Goal: Information Seeking & Learning: Learn about a topic

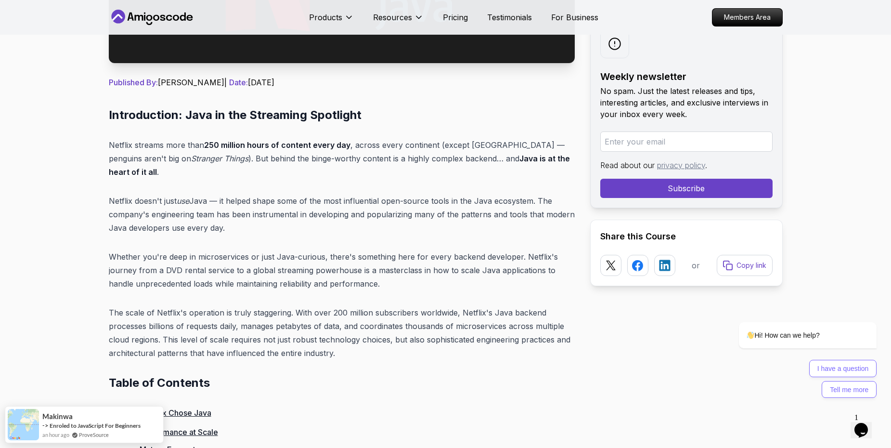
scroll to position [337, 0]
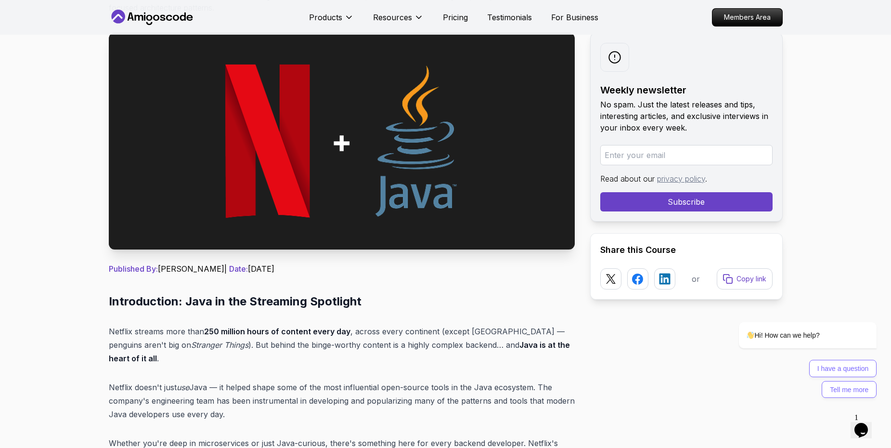
scroll to position [0, 0]
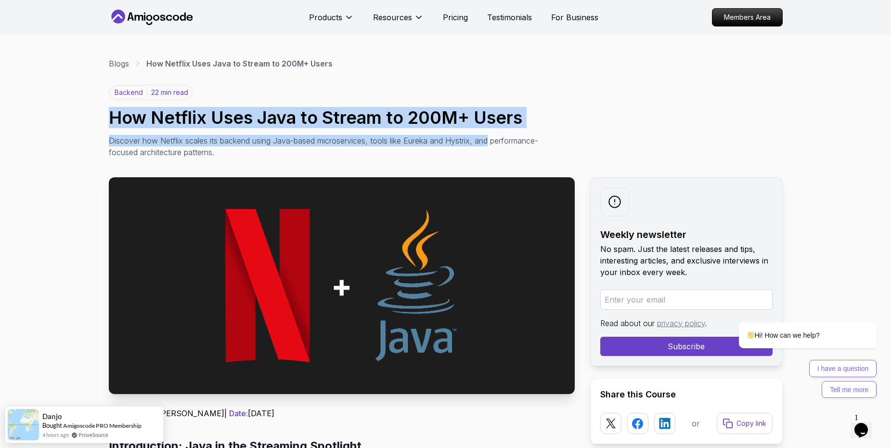
drag, startPoint x: 116, startPoint y: 113, endPoint x: 409, endPoint y: 158, distance: 297.1
drag, startPoint x: 307, startPoint y: 155, endPoint x: 312, endPoint y: 152, distance: 6.5
click at [307, 155] on p "Discover how Netflix scales its backend using Java-based microservices, tools l…" at bounding box center [324, 146] width 431 height 23
click at [369, 137] on p "Discover how Netflix scales its backend using Java-based microservices, tools l…" at bounding box center [324, 146] width 431 height 23
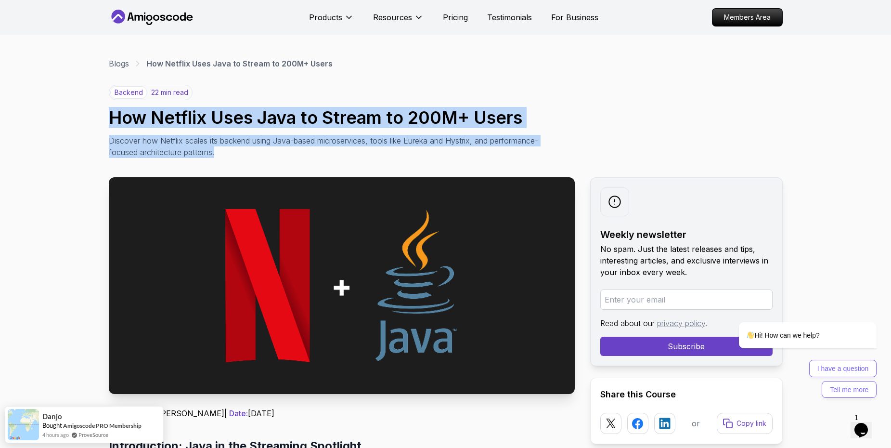
drag, startPoint x: 273, startPoint y: 149, endPoint x: 199, endPoint y: 122, distance: 79.3
click at [109, 118] on div "backend 22 min read How Netflix Uses Java to Stream to 200M+ Users Discover how…" at bounding box center [446, 121] width 674 height 73
click at [231, 121] on h1 "How Netflix Uses Java to Stream to 200M+ Users" at bounding box center [446, 117] width 674 height 19
drag, startPoint x: 271, startPoint y: 150, endPoint x: 114, endPoint y: 116, distance: 161.1
click at [114, 116] on div "backend 22 min read How Netflix Uses Java to Stream to 200M+ Users Discover how…" at bounding box center [446, 121] width 674 height 73
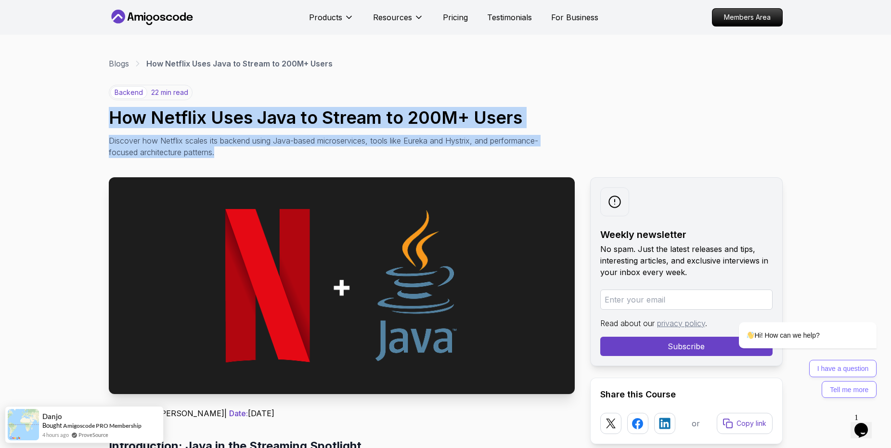
click at [259, 130] on div "backend 22 min read How Netflix Uses Java to Stream to 200M+ Users Discover how…" at bounding box center [446, 121] width 674 height 73
drag, startPoint x: 285, startPoint y: 163, endPoint x: 98, endPoint y: 122, distance: 191.2
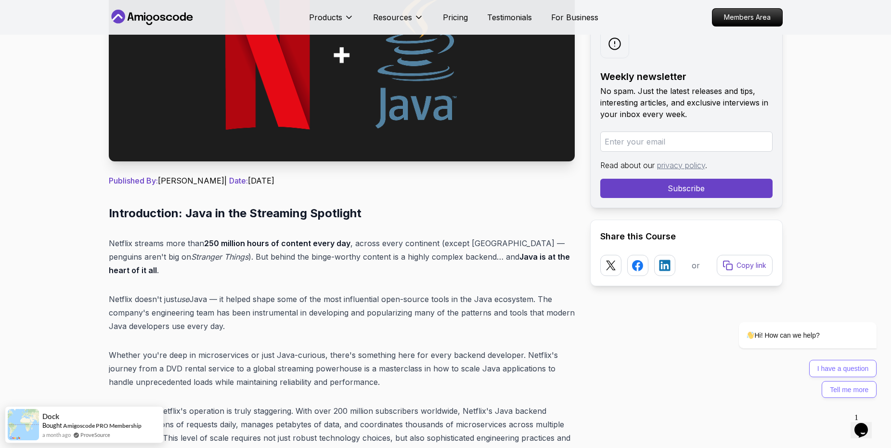
scroll to position [241, 0]
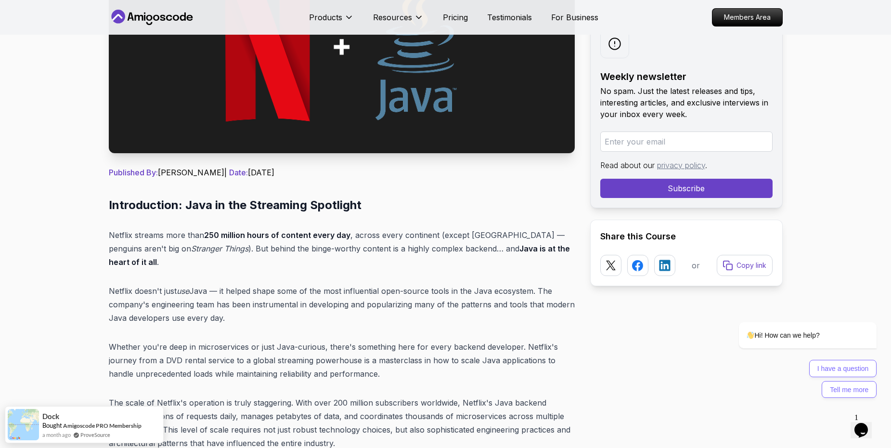
click at [371, 250] on p "Netflix streams more than 250 million hours of content every day , across every…" at bounding box center [342, 248] width 466 height 40
click at [283, 284] on p "Netflix doesn't just use Java — it helped shape some of the most influential op…" at bounding box center [342, 304] width 466 height 40
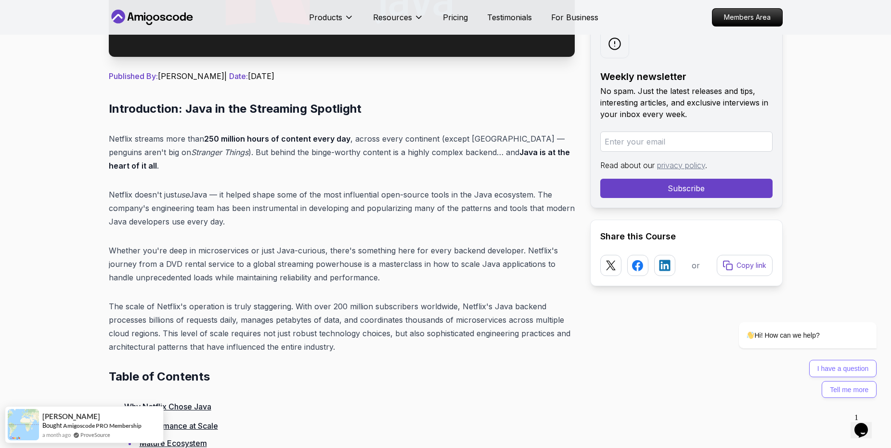
click at [334, 337] on p "The scale of Netflix's operation is truly staggering. With over 200 million sub…" at bounding box center [342, 326] width 466 height 54
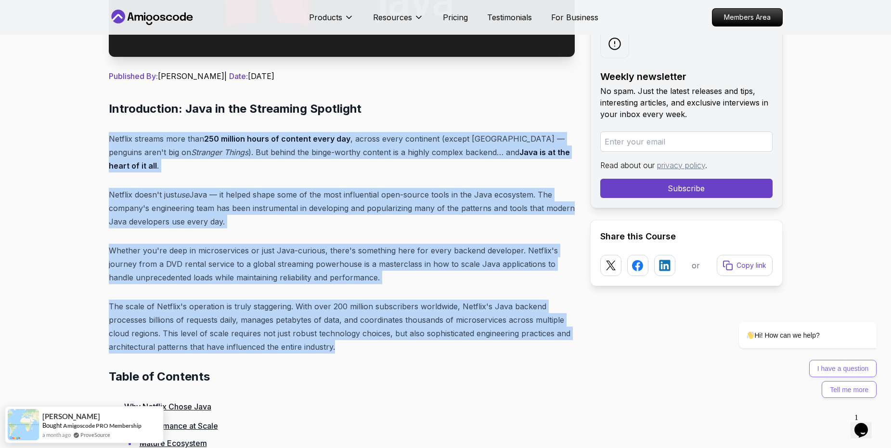
drag, startPoint x: 337, startPoint y: 336, endPoint x: 106, endPoint y: 139, distance: 303.6
click at [233, 210] on p "Netflix doesn't just use Java — it helped shape some of the most influential op…" at bounding box center [342, 208] width 466 height 40
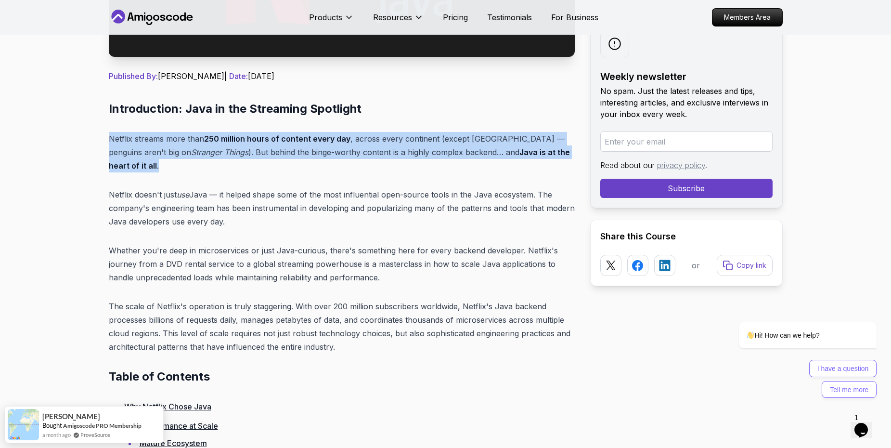
drag, startPoint x: 564, startPoint y: 152, endPoint x: 111, endPoint y: 134, distance: 452.9
click at [111, 134] on p "Netflix streams more than 250 million hours of content every day , across every…" at bounding box center [342, 152] width 466 height 40
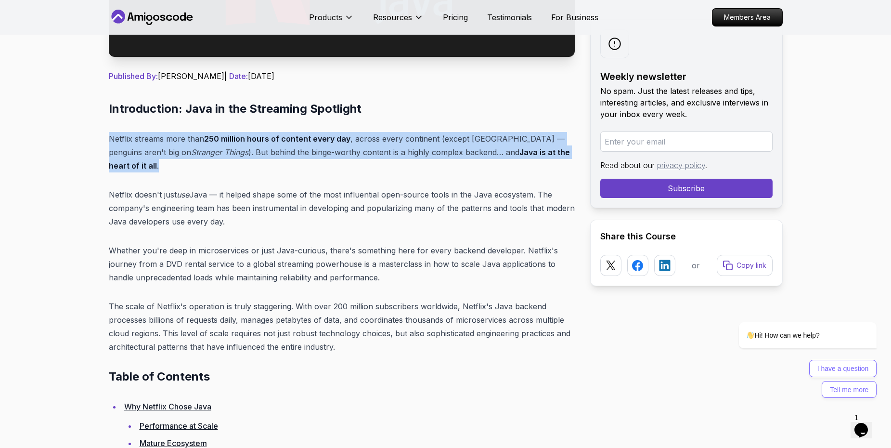
click at [170, 132] on p "Netflix streams more than 250 million hours of content every day , across every…" at bounding box center [342, 152] width 466 height 40
drag, startPoint x: 106, startPoint y: 136, endPoint x: 564, endPoint y: 157, distance: 458.3
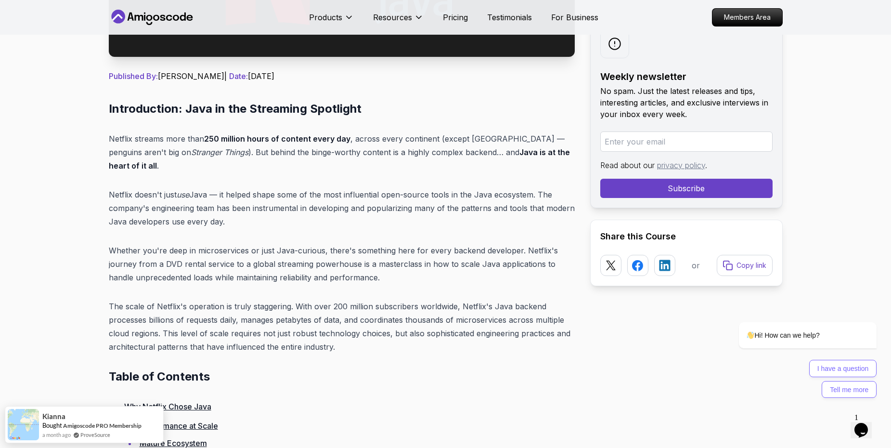
click at [386, 209] on p "Netflix doesn't just use Java — it helped shape some of the most influential op…" at bounding box center [342, 208] width 466 height 40
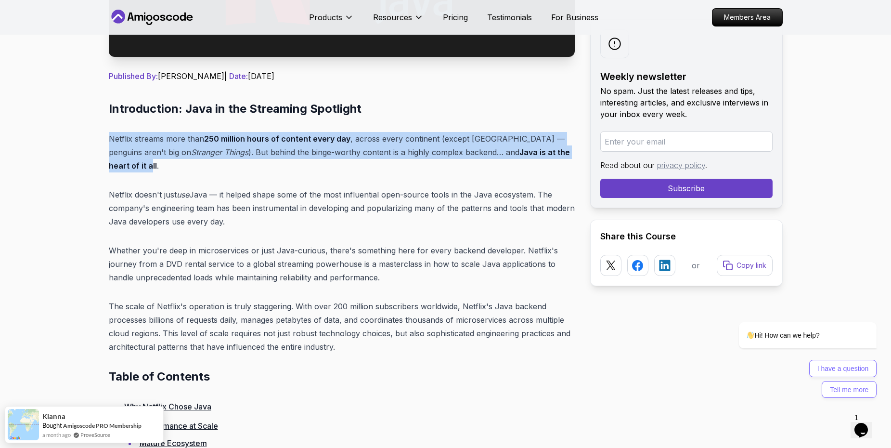
drag, startPoint x: 109, startPoint y: 139, endPoint x: 557, endPoint y: 149, distance: 447.4
click at [557, 149] on p "Netflix streams more than 250 million hours of content every day , across every…" at bounding box center [342, 152] width 466 height 40
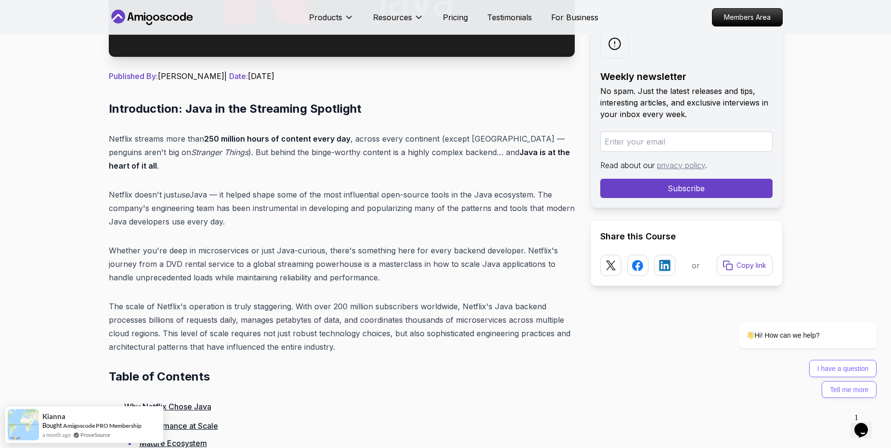
drag, startPoint x: 227, startPoint y: 208, endPoint x: 248, endPoint y: 183, distance: 32.8
click at [110, 188] on p "Netflix doesn't just use Java — it helped shape some of the most influential op…" at bounding box center [342, 208] width 466 height 40
click at [250, 188] on p "Netflix doesn't just use Java — it helped shape some of the most influential op…" at bounding box center [342, 208] width 466 height 40
drag, startPoint x: 217, startPoint y: 210, endPoint x: 233, endPoint y: 206, distance: 16.9
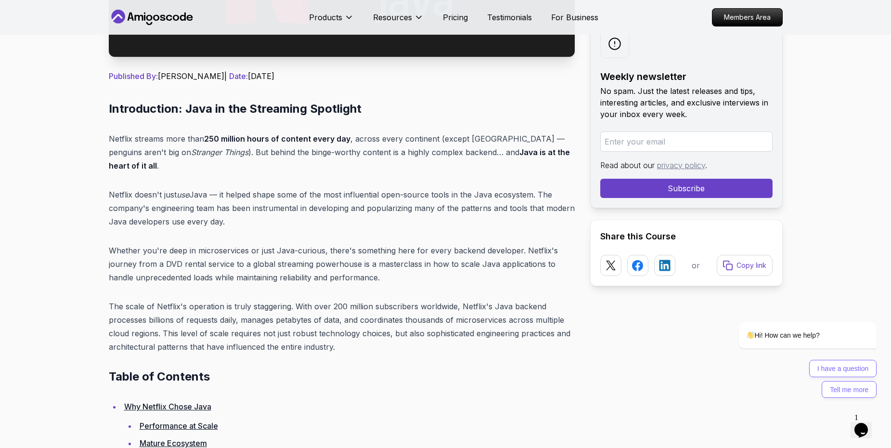
click at [220, 209] on p "Netflix doesn't just use Java — it helped shape some of the most influential op…" at bounding box center [342, 208] width 466 height 40
click at [234, 206] on p "Netflix doesn't just use Java — it helped shape some of the most influential op…" at bounding box center [342, 208] width 466 height 40
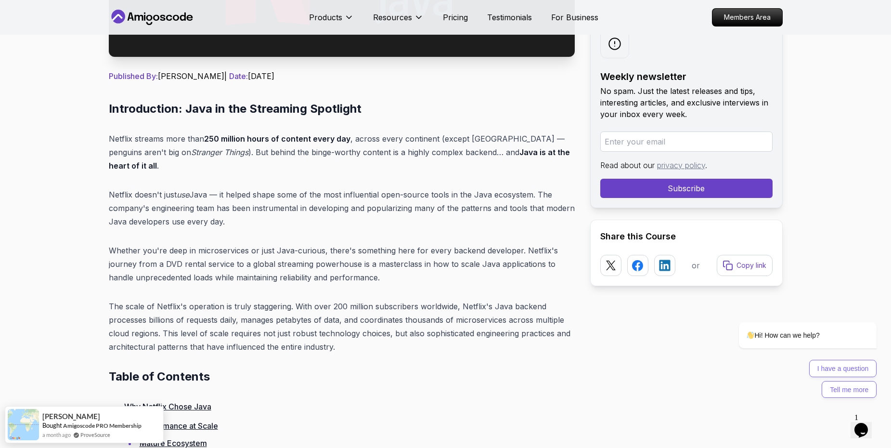
click at [232, 207] on p "Netflix doesn't just use Java — it helped shape some of the most influential op…" at bounding box center [342, 208] width 466 height 40
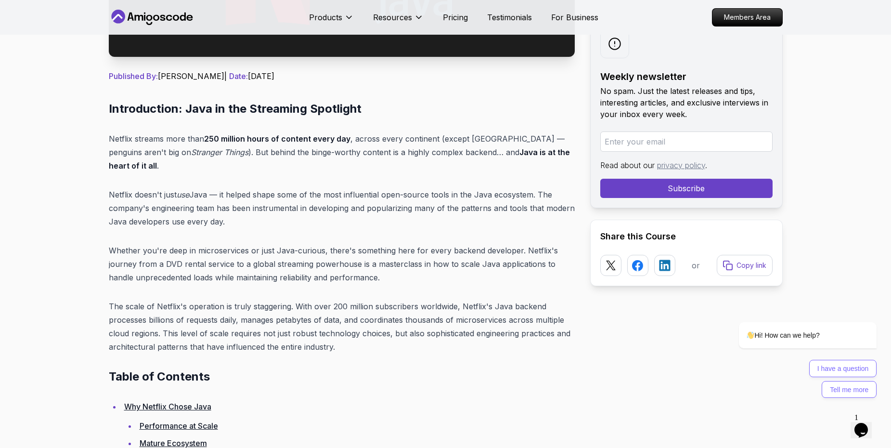
click at [193, 140] on p "Netflix streams more than 250 million hours of content every day , across every…" at bounding box center [342, 152] width 466 height 40
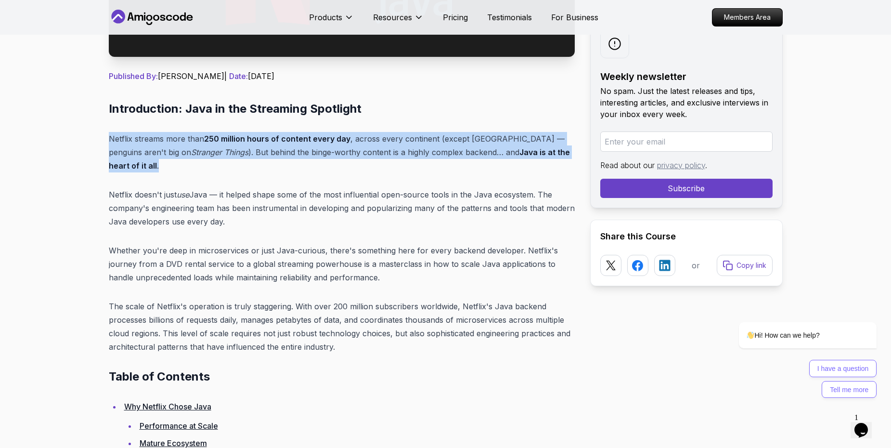
drag, startPoint x: 571, startPoint y: 152, endPoint x: 162, endPoint y: 141, distance: 409.4
click at [117, 136] on p "Netflix streams more than 250 million hours of content every day , across every…" at bounding box center [342, 152] width 466 height 40
click at [228, 152] on p "Netflix streams more than 250 million hours of content every day , across every…" at bounding box center [342, 152] width 466 height 40
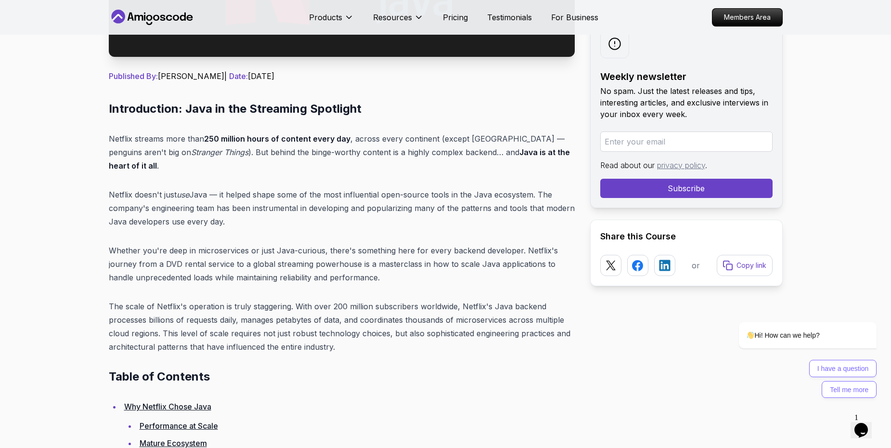
drag, startPoint x: 156, startPoint y: 153, endPoint x: 125, endPoint y: 145, distance: 31.9
click at [191, 153] on em "Stranger Things" at bounding box center [219, 152] width 57 height 10
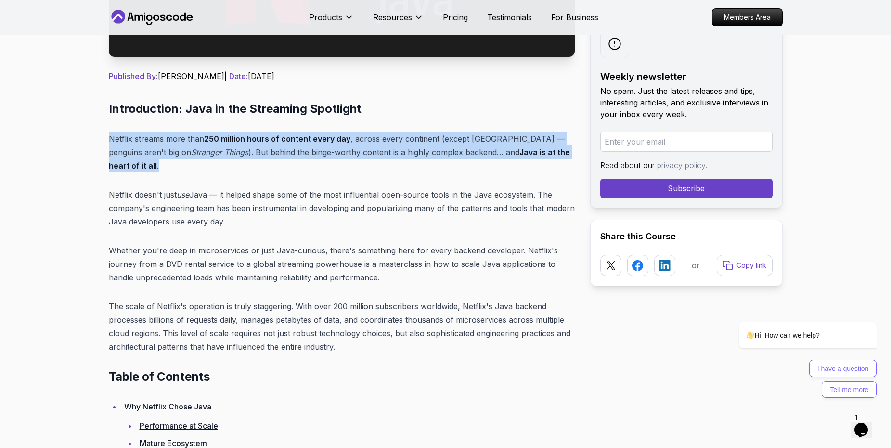
drag, startPoint x: 106, startPoint y: 138, endPoint x: 569, endPoint y: 154, distance: 463.4
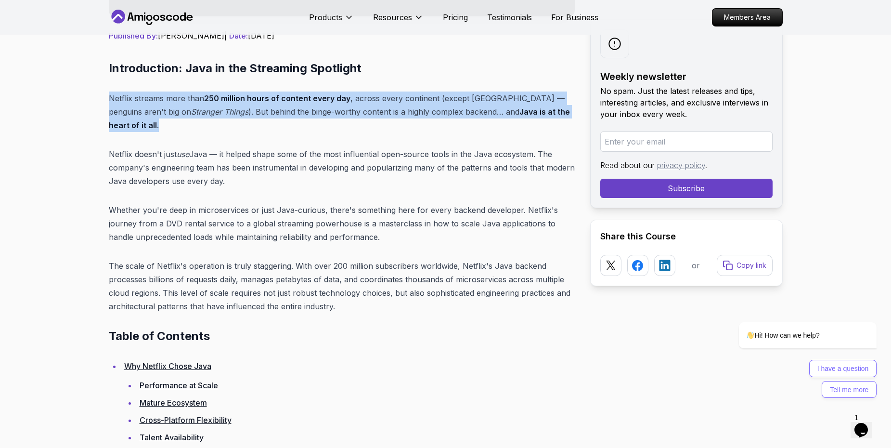
scroll to position [433, 0]
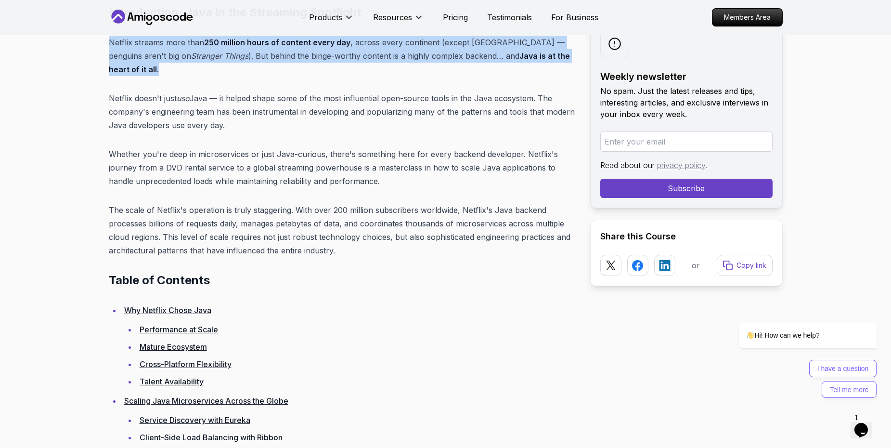
drag, startPoint x: 223, startPoint y: 116, endPoint x: 224, endPoint y: 105, distance: 10.2
click at [114, 91] on p "Netflix doesn't just use Java — it helped shape some of the most influential op…" at bounding box center [342, 111] width 466 height 40
click at [246, 108] on p "Netflix doesn't just use Java — it helped shape some of the most influential op…" at bounding box center [342, 111] width 466 height 40
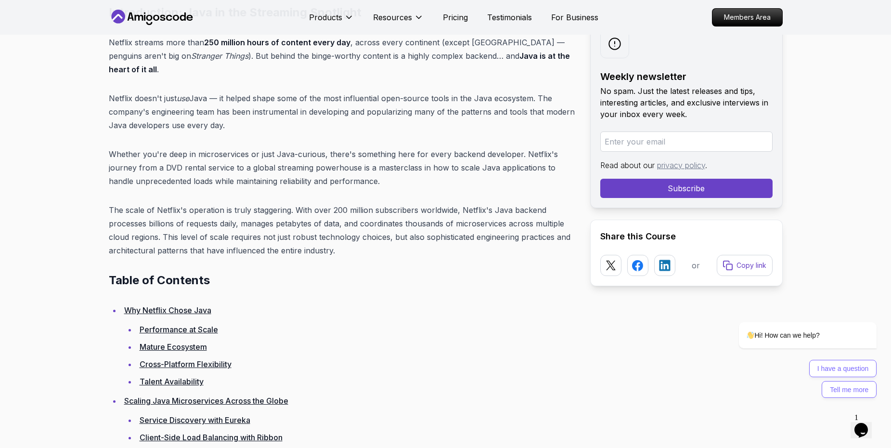
drag, startPoint x: 243, startPoint y: 111, endPoint x: 199, endPoint y: 106, distance: 44.1
click at [199, 106] on p "Netflix doesn't just use Java — it helped shape some of the most influential op…" at bounding box center [342, 111] width 466 height 40
click at [257, 117] on p "Netflix doesn't just use Java — it helped shape some of the most influential op…" at bounding box center [342, 111] width 466 height 40
drag, startPoint x: 113, startPoint y: 145, endPoint x: 215, endPoint y: 145, distance: 102.5
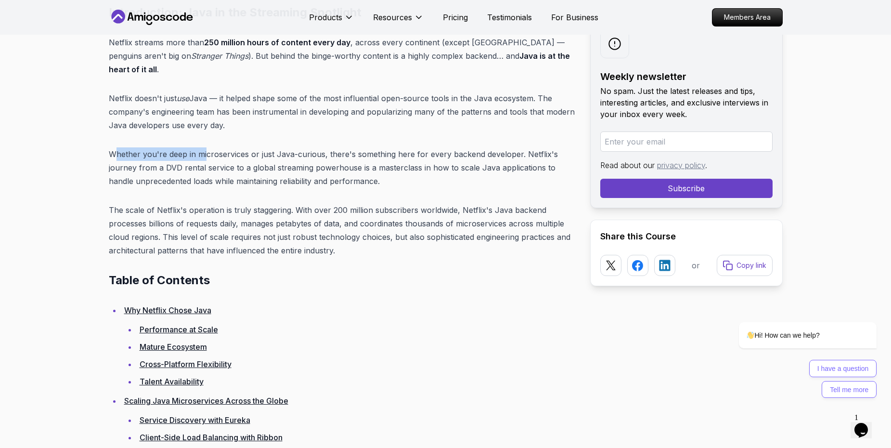
click at [215, 147] on p "Whether you're deep in microservices or just Java-curious, there's something he…" at bounding box center [342, 167] width 466 height 40
click at [386, 173] on p "Whether you're deep in microservices or just Java-curious, there's something he…" at bounding box center [342, 167] width 466 height 40
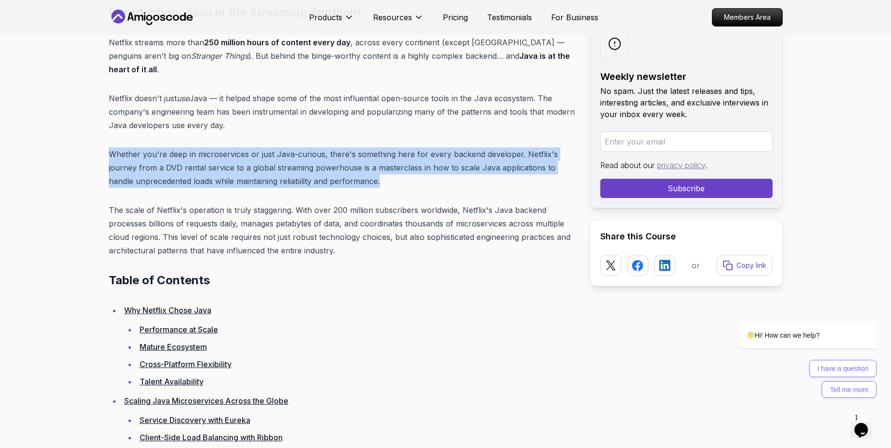
drag, startPoint x: 386, startPoint y: 173, endPoint x: 162, endPoint y: 131, distance: 228.2
click at [312, 161] on p "Whether you're deep in microservices or just Java-curious, there's something he…" at bounding box center [342, 167] width 466 height 40
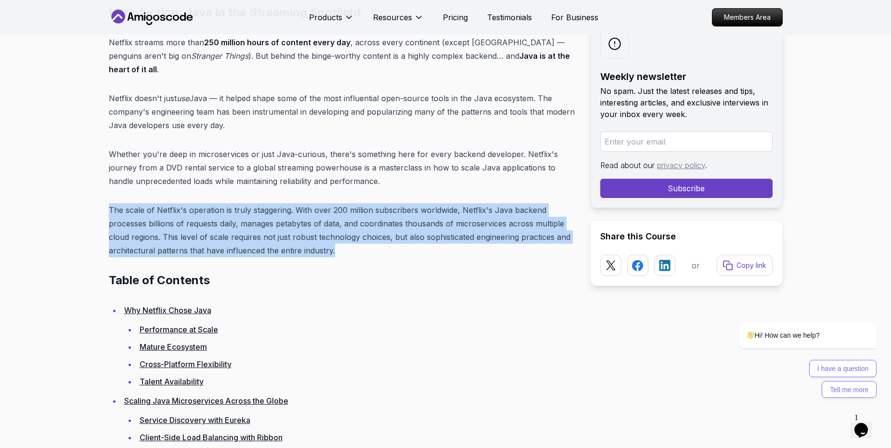
drag, startPoint x: 321, startPoint y: 239, endPoint x: 134, endPoint y: 200, distance: 190.8
click at [117, 203] on p "The scale of Netflix's operation is truly staggering. With over 200 million sub…" at bounding box center [342, 230] width 466 height 54
click at [232, 203] on p "The scale of Netflix's operation is truly staggering. With over 200 million sub…" at bounding box center [342, 230] width 466 height 54
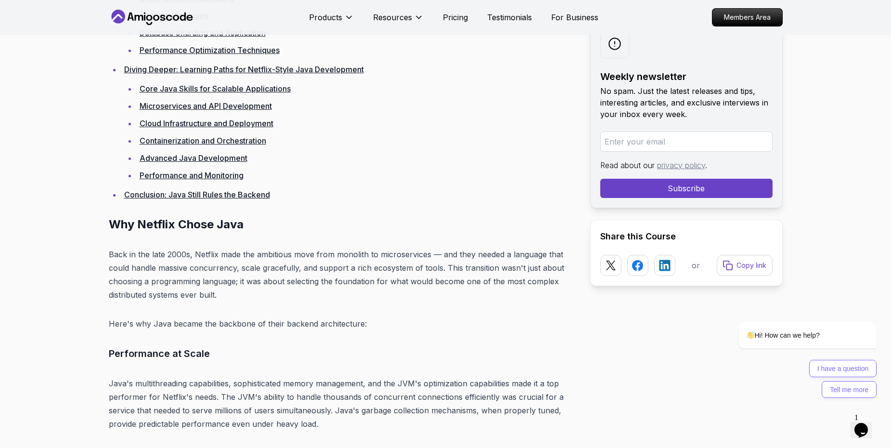
scroll to position [1396, 0]
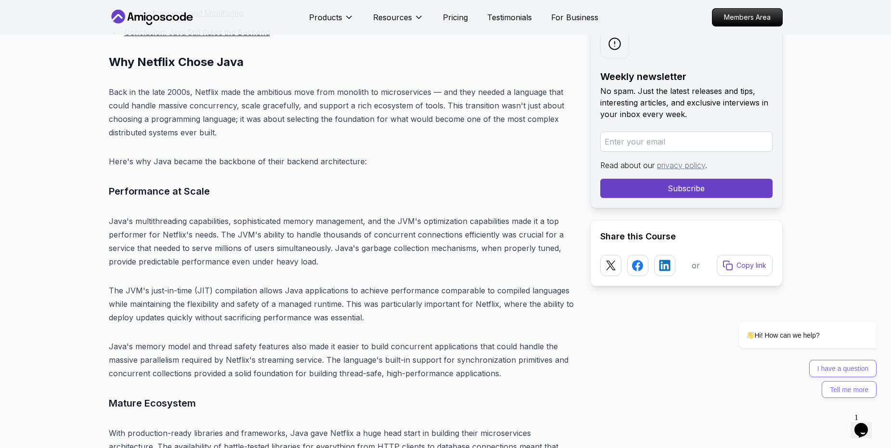
scroll to position [1415, 0]
click at [514, 213] on p "Java's multithreading capabilities, sophisticated memory management, and the JV…" at bounding box center [342, 240] width 466 height 54
